Goal: Information Seeking & Learning: Find specific fact

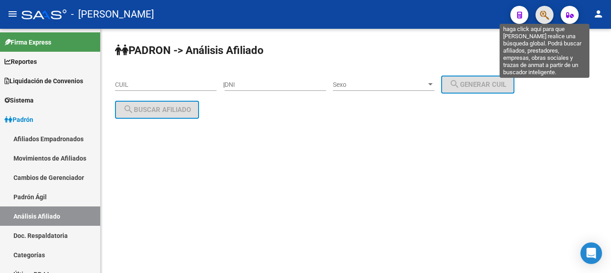
click at [547, 16] on icon "button" at bounding box center [544, 15] width 9 height 10
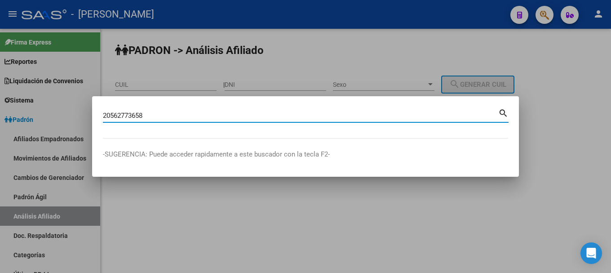
type input "20562773658"
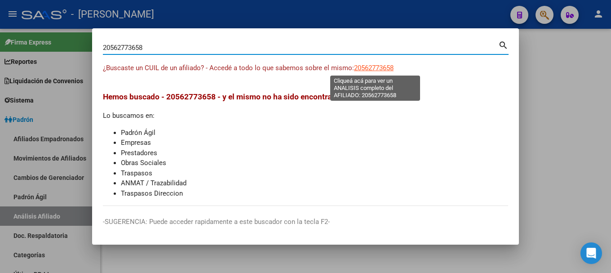
click at [393, 67] on span "20562773658" at bounding box center [374, 68] width 40 height 8
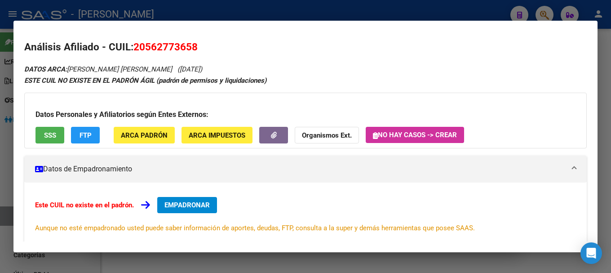
click at [161, 132] on span "ARCA Padrón" at bounding box center [144, 135] width 47 height 8
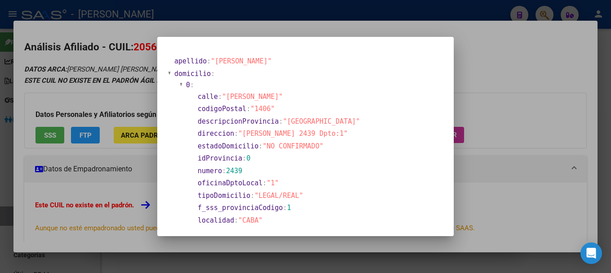
click at [375, 18] on div at bounding box center [305, 136] width 611 height 273
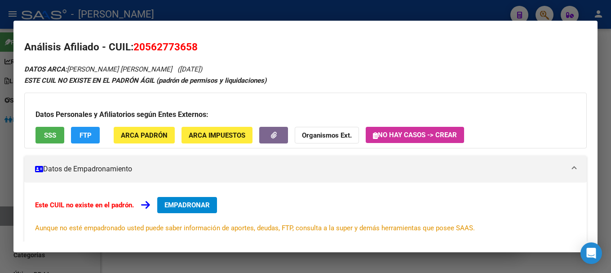
scroll to position [147, 0]
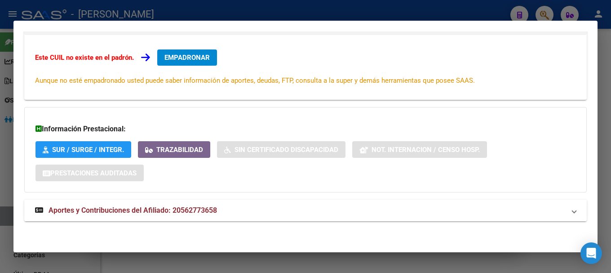
click at [267, 212] on mat-panel-title "Aportes y Contribuciones del Afiliado: 20562773658" at bounding box center [300, 210] width 530 height 11
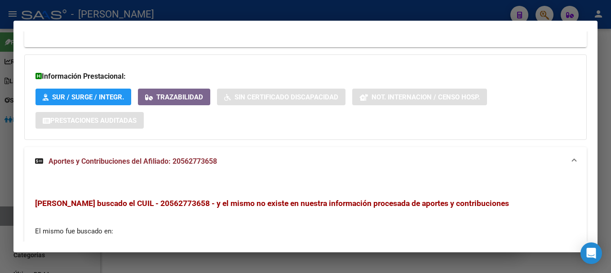
scroll to position [0, 0]
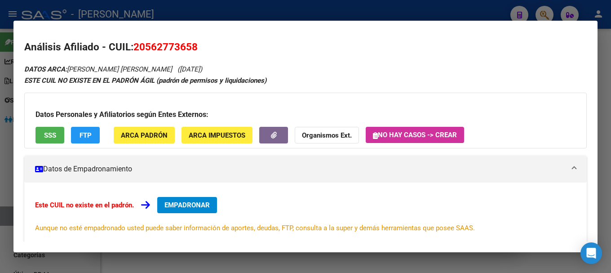
click at [248, 11] on div at bounding box center [305, 136] width 611 height 273
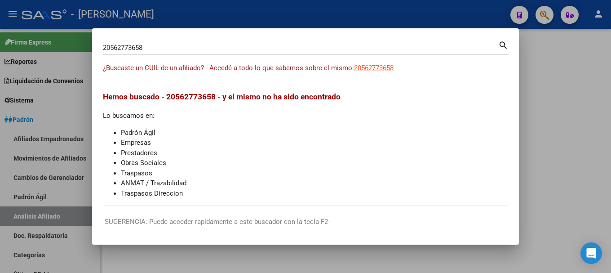
click at [211, 52] on input "20562773658" at bounding box center [300, 48] width 395 height 8
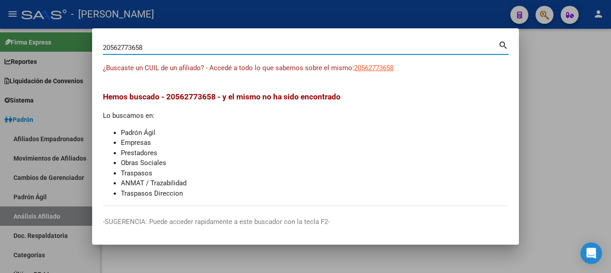
click at [211, 52] on input "20562773658" at bounding box center [300, 48] width 395 height 8
type input "95599276"
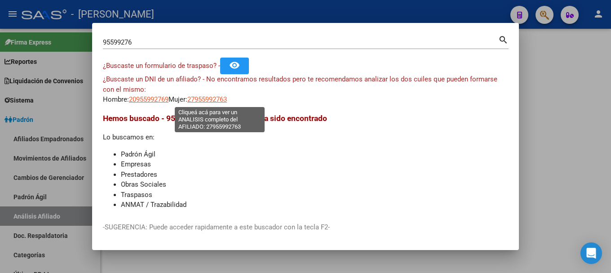
click at [221, 102] on span "27955992763" at bounding box center [207, 99] width 40 height 8
type textarea "27955992763"
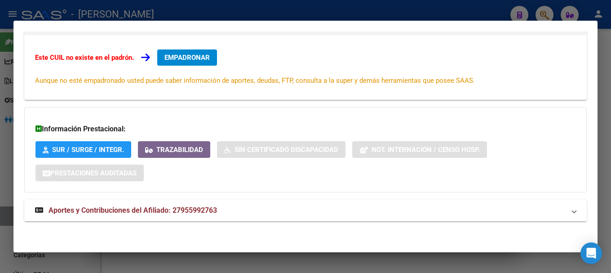
click at [309, 217] on mat-expansion-panel-header "Aportes y Contribuciones del Afiliado: 27955992763" at bounding box center [305, 210] width 562 height 22
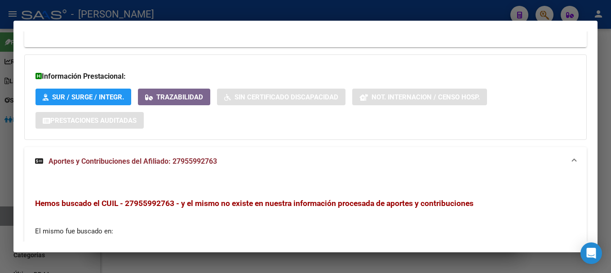
click at [300, 166] on mat-panel-title "Aportes y Contribuciones del Afiliado: 27955992763" at bounding box center [300, 161] width 530 height 11
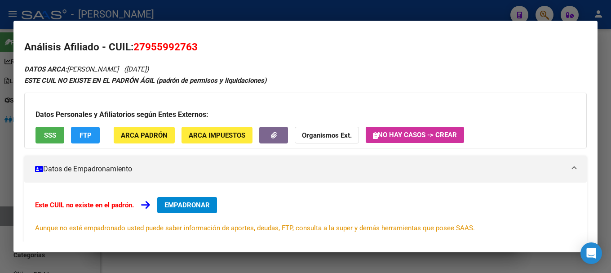
drag, startPoint x: 146, startPoint y: 44, endPoint x: 180, endPoint y: 41, distance: 34.2
click at [177, 42] on span "27955992763" at bounding box center [165, 47] width 64 height 12
drag, startPoint x: 180, startPoint y: 41, endPoint x: 191, endPoint y: 40, distance: 11.3
click at [191, 40] on h2 "Análisis Afiliado - CUIL: 27955992763" at bounding box center [305, 47] width 562 height 15
drag, startPoint x: 146, startPoint y: 45, endPoint x: 191, endPoint y: 44, distance: 45.8
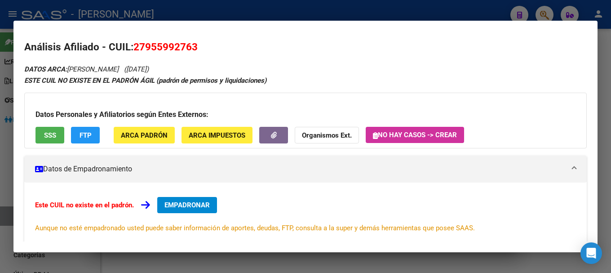
click at [191, 44] on span "27955992763" at bounding box center [165, 47] width 64 height 12
copy span "95599276"
click at [269, 42] on h2 "Análisis Afiliado - CUIL: 27955992763" at bounding box center [305, 47] width 562 height 15
click at [287, 15] on div at bounding box center [305, 136] width 611 height 273
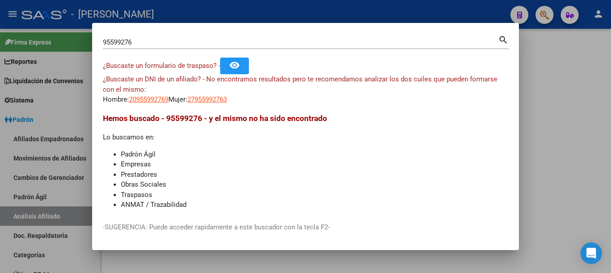
click at [287, 15] on div at bounding box center [305, 136] width 611 height 273
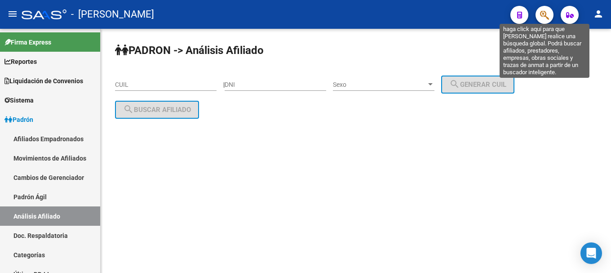
click at [547, 18] on icon "button" at bounding box center [544, 15] width 9 height 10
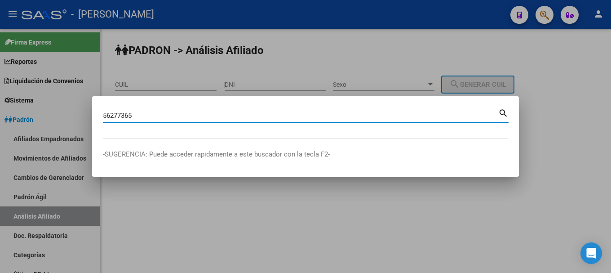
type input "56277365"
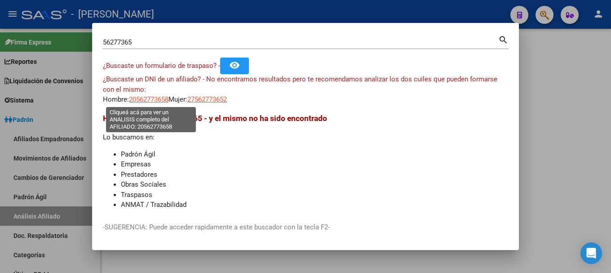
click at [151, 99] on span "20562773658" at bounding box center [149, 99] width 40 height 8
type textarea "20562773658"
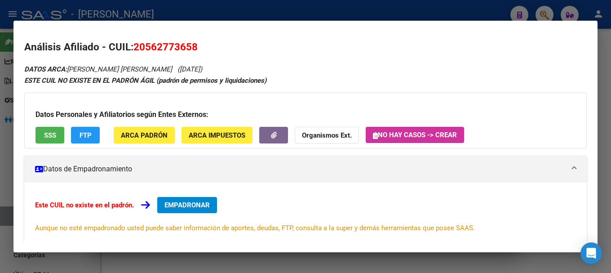
drag, startPoint x: 144, startPoint y: 47, endPoint x: 192, endPoint y: 46, distance: 48.1
click at [192, 46] on span "20562773658" at bounding box center [165, 47] width 64 height 12
copy span "56277365"
click at [290, 17] on div at bounding box center [305, 136] width 611 height 273
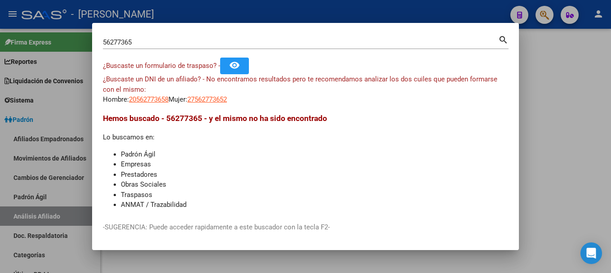
click at [290, 17] on div at bounding box center [305, 136] width 611 height 273
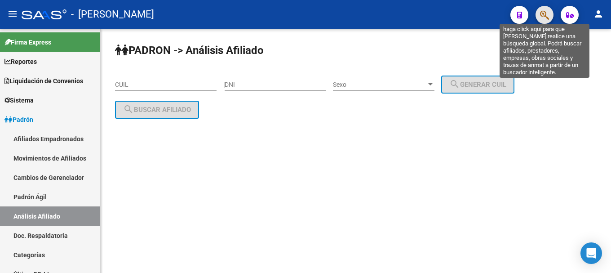
click at [544, 14] on icon "button" at bounding box center [544, 15] width 9 height 10
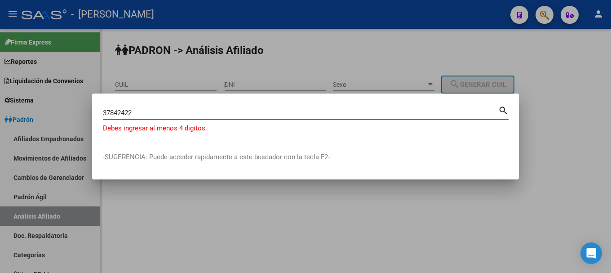
type input "37842422"
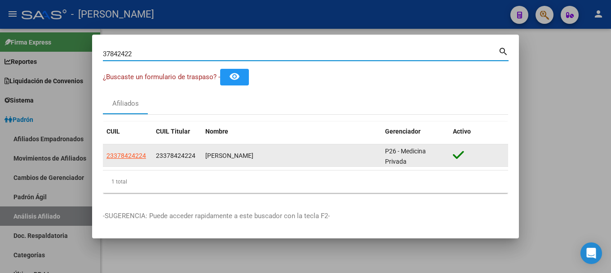
click at [125, 159] on app-link-go-to "23378424224" at bounding box center [126, 155] width 40 height 10
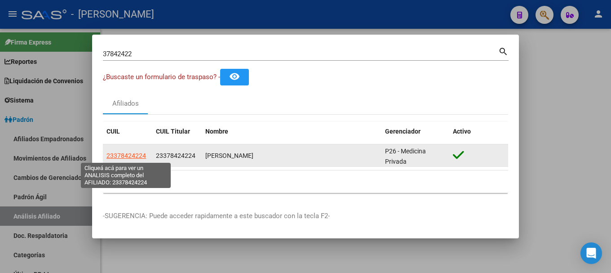
click at [120, 152] on span "23378424224" at bounding box center [126, 155] width 40 height 7
type textarea "23378424224"
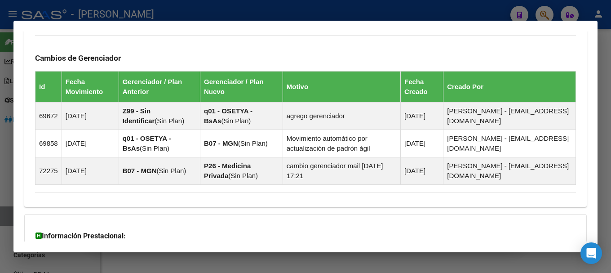
scroll to position [711, 0]
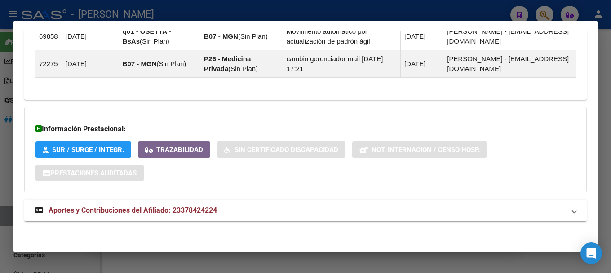
click at [285, 205] on mat-panel-title "Aportes y Contribuciones del Afiliado: 23378424224" at bounding box center [300, 210] width 530 height 11
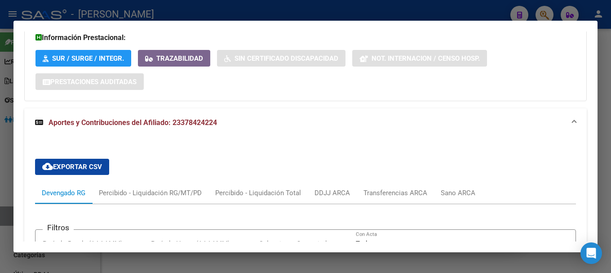
scroll to position [801, 0]
click at [285, 126] on mat-panel-title "Aportes y Contribuciones del Afiliado: 23378424224" at bounding box center [300, 123] width 530 height 11
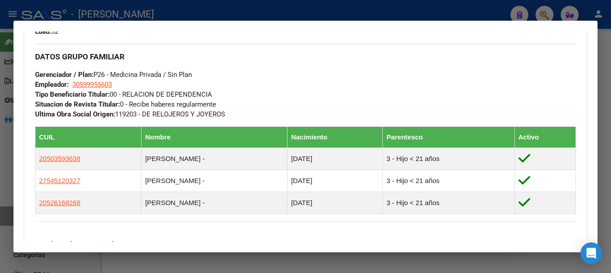
scroll to position [452, 0]
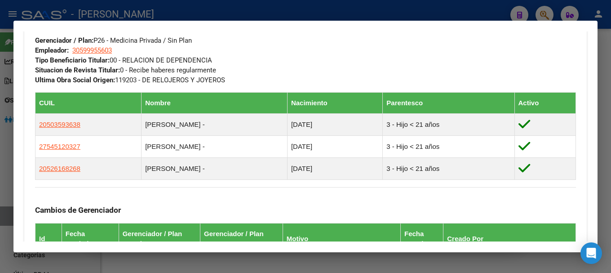
click at [321, 8] on div at bounding box center [305, 136] width 611 height 273
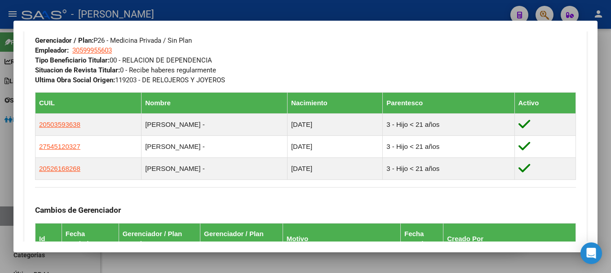
click at [321, 8] on div at bounding box center [305, 136] width 611 height 273
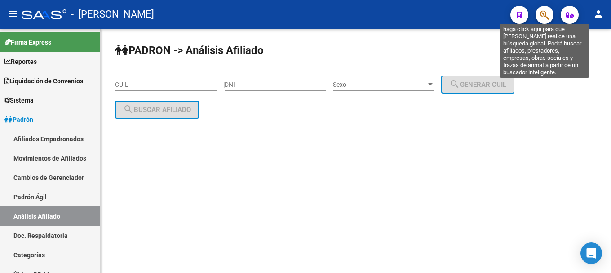
click at [549, 13] on icon "button" at bounding box center [544, 15] width 9 height 10
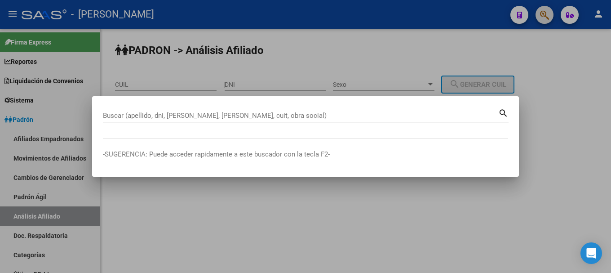
paste input "27327699534"
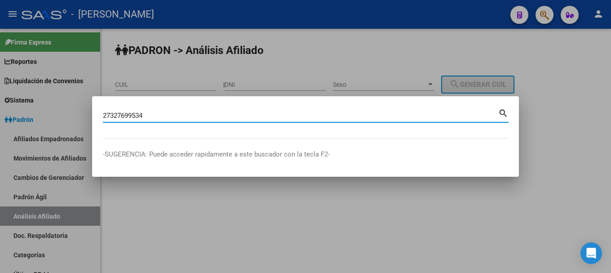
type input "27327699534"
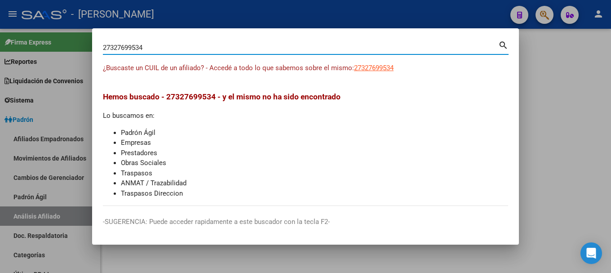
click at [382, 63] on app-link-go-to "27327699534" at bounding box center [374, 68] width 40 height 10
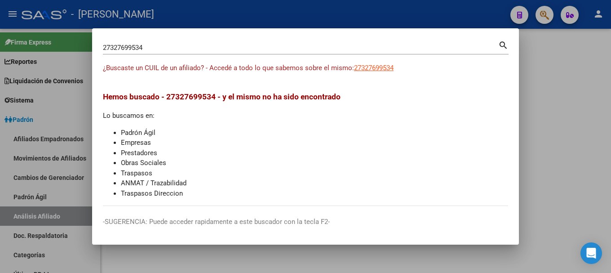
click at [382, 72] on app-link-go-to "27327699534" at bounding box center [374, 68] width 40 height 10
click at [379, 62] on div "27327699534 [PERSON_NAME] (apellido, dni, [PERSON_NAME], [PERSON_NAME], cuit, o…" at bounding box center [306, 51] width 406 height 24
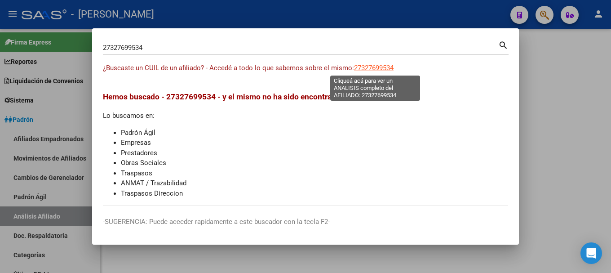
click at [382, 67] on span "27327699534" at bounding box center [374, 68] width 40 height 8
type textarea "27327699534"
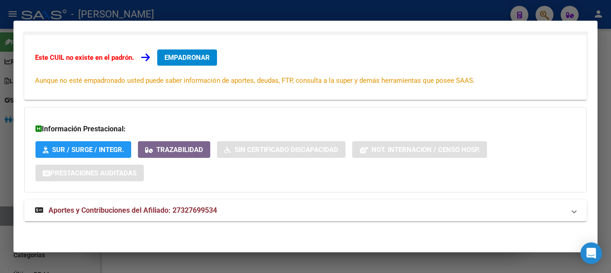
drag, startPoint x: 222, startPoint y: 194, endPoint x: 222, endPoint y: 203, distance: 8.5
click at [222, 195] on div "DATOS ARCA: [PERSON_NAME] [PERSON_NAME] ([DATE]) ESTE CUIL NO EXISTE EN EL PADR…" at bounding box center [305, 73] width 562 height 315
click at [222, 206] on mat-panel-title "Aportes y Contribuciones del Afiliado: 27327699534" at bounding box center [300, 210] width 530 height 11
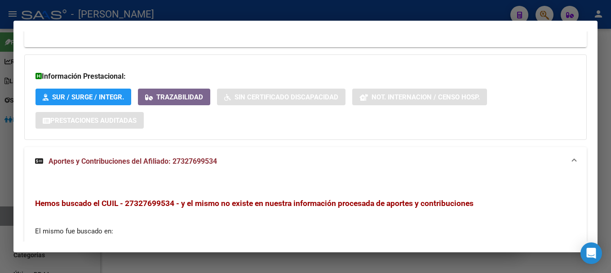
click at [277, 172] on mat-expansion-panel-header "Aportes y Contribuciones del Afiliado: 27327699534" at bounding box center [305, 161] width 562 height 29
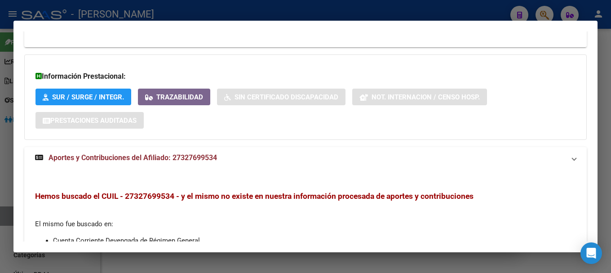
scroll to position [147, 0]
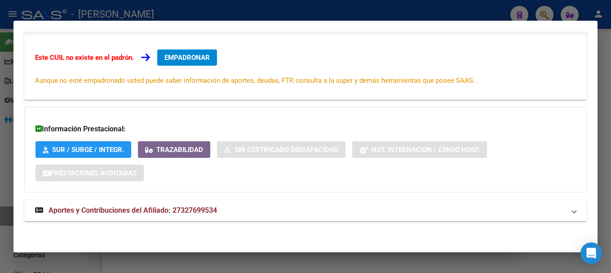
click at [315, 22] on mat-dialog-container "Análisis Afiliado - CUIL: 27327699534 DATOS ARCA: [PERSON_NAME] [PERSON_NAME] (…" at bounding box center [305, 137] width 584 height 232
click at [317, 21] on mat-dialog-container "Análisis Afiliado - CUIL: 27327699534 DATOS ARCA: [PERSON_NAME] [PERSON_NAME] (…" at bounding box center [305, 137] width 584 height 232
click at [328, 8] on div at bounding box center [305, 136] width 611 height 273
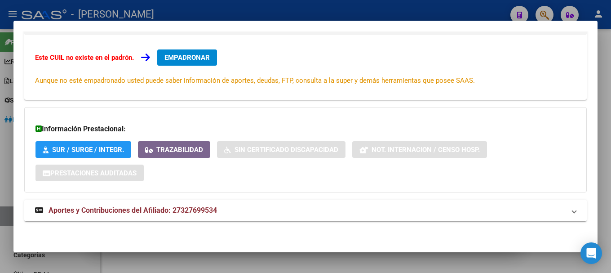
click at [328, 8] on div at bounding box center [305, 136] width 611 height 273
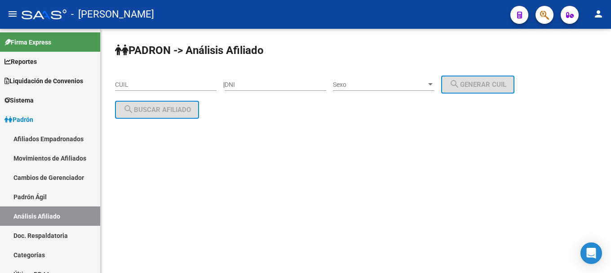
click at [539, 13] on button "button" at bounding box center [544, 15] width 18 height 18
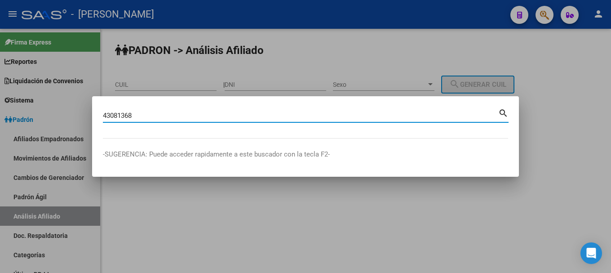
type input "43081368"
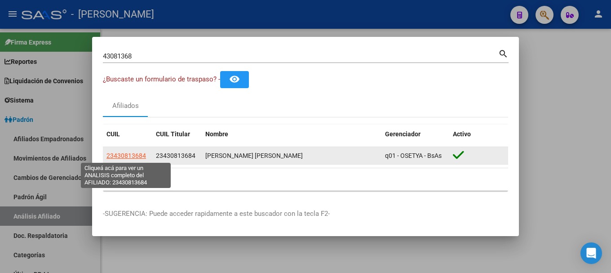
click at [129, 155] on span "23430813684" at bounding box center [126, 155] width 40 height 7
type textarea "23430813684"
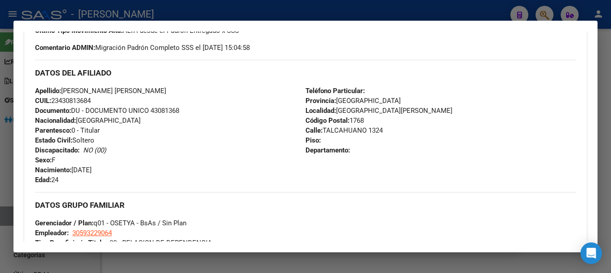
scroll to position [0, 0]
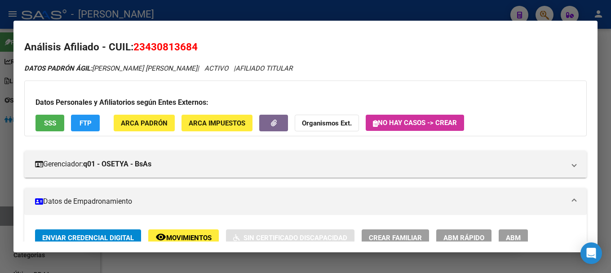
click at [189, 42] on span "23430813684" at bounding box center [165, 47] width 64 height 12
copy span "23430813684"
click at [192, 24] on mat-dialog-container "Análisis Afiliado - CUIL: 23430813684 DATOS PADRÓN ÁGIL: [PERSON_NAME] [PERSON_…" at bounding box center [305, 137] width 584 height 232
click at [181, 48] on span "23430813684" at bounding box center [165, 47] width 64 height 12
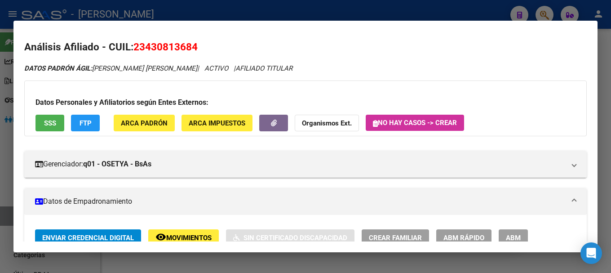
click at [181, 48] on span "23430813684" at bounding box center [165, 47] width 64 height 12
copy span "23430813684"
